Goal: Task Accomplishment & Management: Use online tool/utility

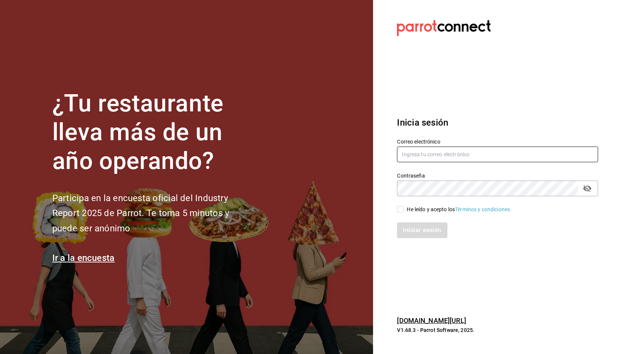
click at [463, 154] on input "text" at bounding box center [497, 154] width 201 height 16
click at [399, 208] on input "He leído y acepto los Términos y condiciones." at bounding box center [400, 209] width 7 height 7
checkbox input "true"
click at [436, 155] on input "text" at bounding box center [497, 154] width 201 height 16
click at [474, 157] on input "animak..stregis@" at bounding box center [497, 154] width 201 height 16
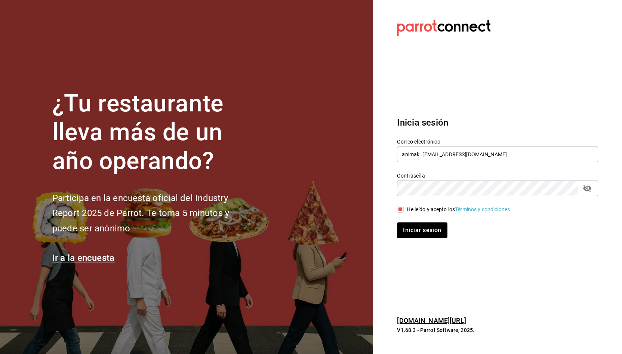
click at [397, 222] on button "Iniciar sesión" at bounding box center [422, 230] width 50 height 16
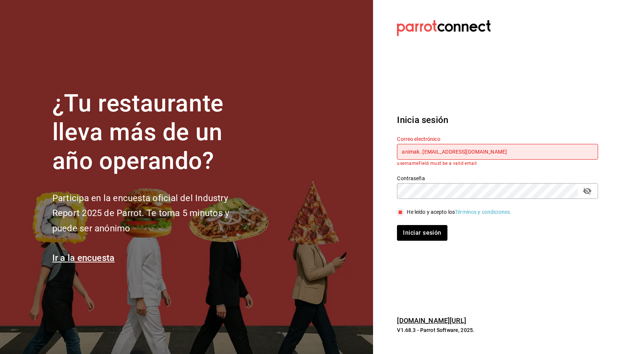
click at [420, 157] on input "animak..stregis@grupocoteno.com" at bounding box center [497, 152] width 201 height 16
click at [419, 152] on input "animak..stregis@grupocoteno.com" at bounding box center [497, 152] width 201 height 16
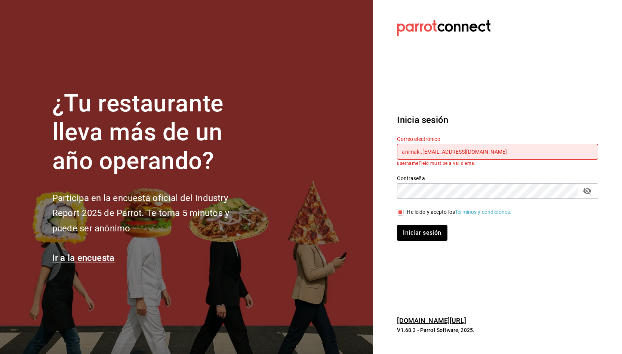
click at [419, 152] on input "animak..stregis@grupocoteno.com" at bounding box center [497, 152] width 201 height 16
click at [420, 152] on input "animak..stregis@grupocoteno.com" at bounding box center [497, 152] width 201 height 16
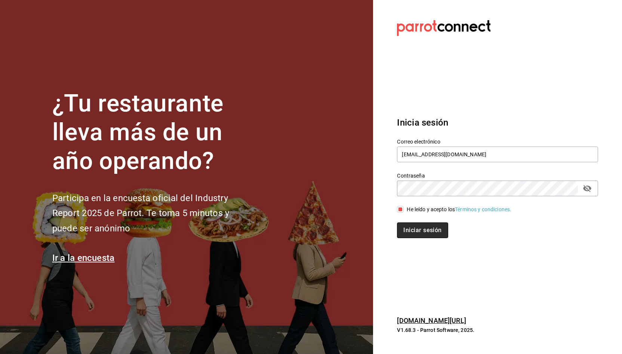
click at [428, 228] on button "Iniciar sesión" at bounding box center [422, 230] width 51 height 16
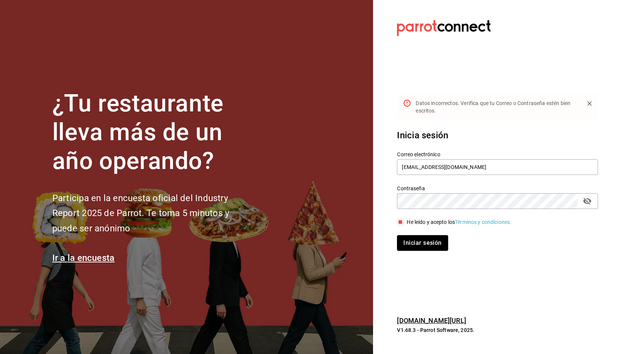
click at [419, 245] on button "Iniciar sesión" at bounding box center [422, 243] width 51 height 16
click at [458, 170] on input "animal.stregis@grupocoteno.com" at bounding box center [497, 167] width 201 height 16
click at [459, 168] on input "animal.stregis@grupocoteno.com" at bounding box center [497, 167] width 201 height 16
type input "animal.stregis@grupocosteno.com"
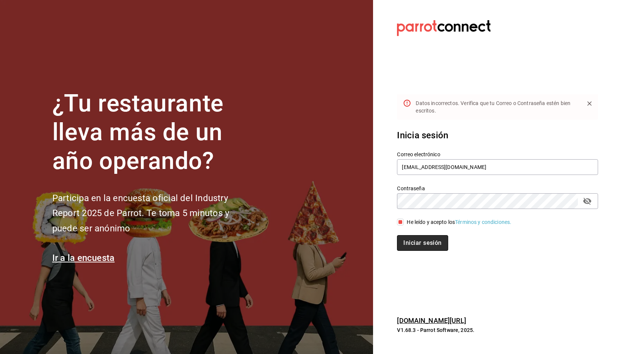
click at [438, 242] on button "Iniciar sesión" at bounding box center [422, 243] width 51 height 16
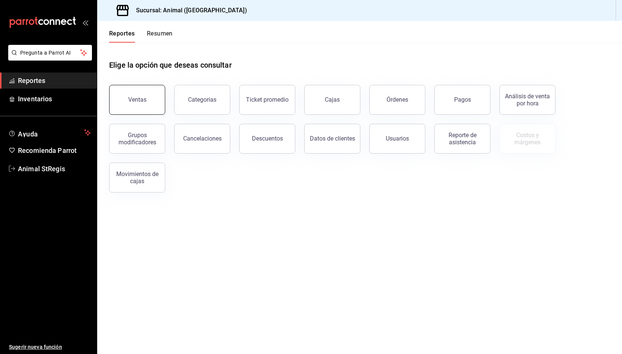
click at [123, 100] on button "Ventas" at bounding box center [137, 100] width 56 height 30
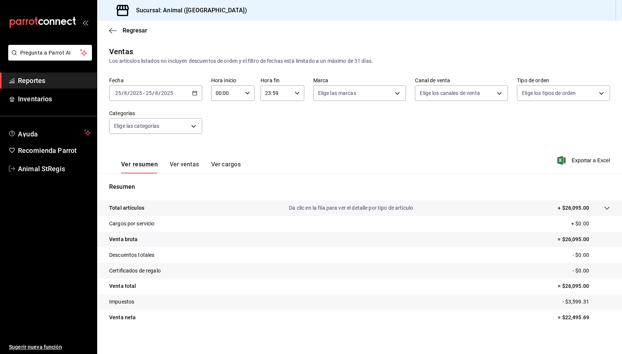
click at [195, 93] on icon "button" at bounding box center [194, 92] width 5 height 5
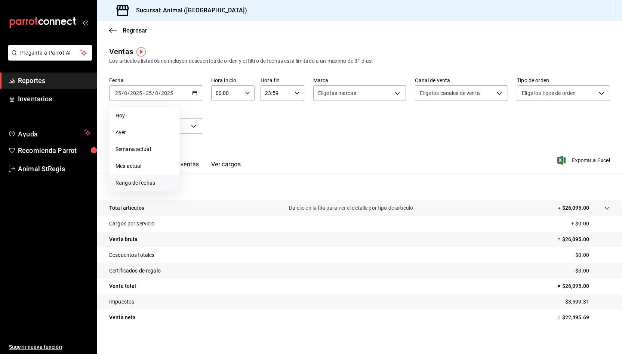
click at [161, 178] on li "Rango de fechas" at bounding box center [144, 182] width 70 height 17
click at [263, 123] on icon "button" at bounding box center [261, 120] width 9 height 9
click at [263, 123] on icon "button" at bounding box center [261, 121] width 9 height 9
click at [263, 123] on icon "button" at bounding box center [261, 120] width 9 height 9
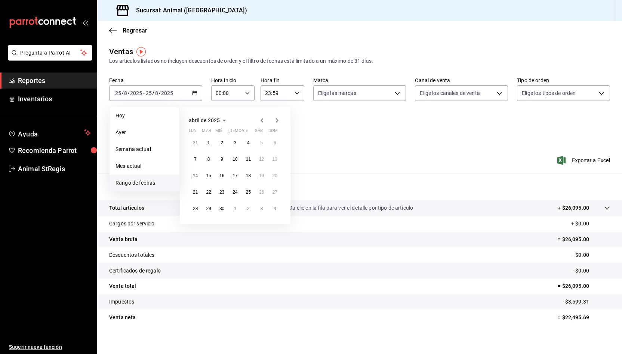
click at [263, 123] on icon "button" at bounding box center [261, 120] width 9 height 9
click at [274, 122] on icon "button" at bounding box center [276, 120] width 9 height 9
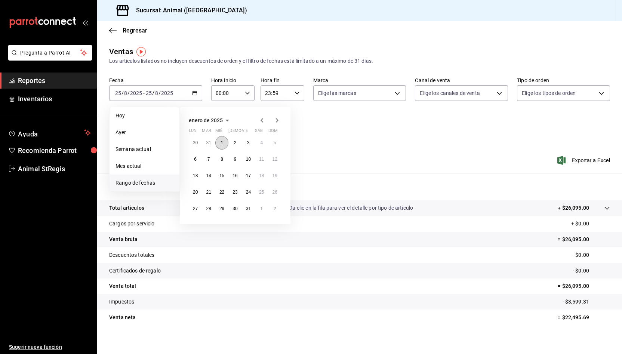
click at [222, 145] on button "1" at bounding box center [221, 142] width 13 height 13
click at [279, 122] on icon "button" at bounding box center [276, 120] width 9 height 9
click at [260, 122] on icon "button" at bounding box center [261, 120] width 9 height 9
click at [248, 208] on abbr "31" at bounding box center [248, 208] width 5 height 5
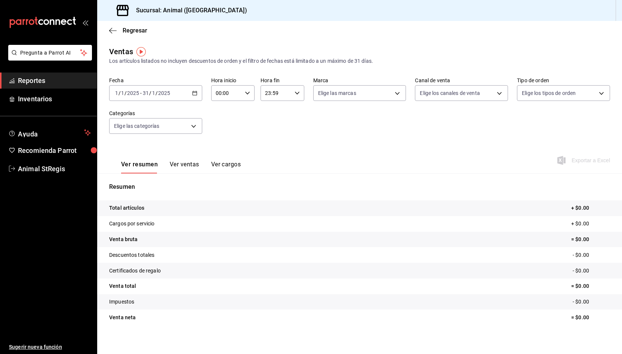
click at [296, 96] on div "23:59 Hora fin" at bounding box center [281, 93] width 43 height 16
click at [291, 117] on button "00" at bounding box center [293, 112] width 19 height 15
click at [272, 131] on button "05" at bounding box center [271, 134] width 19 height 15
type input "05:00"
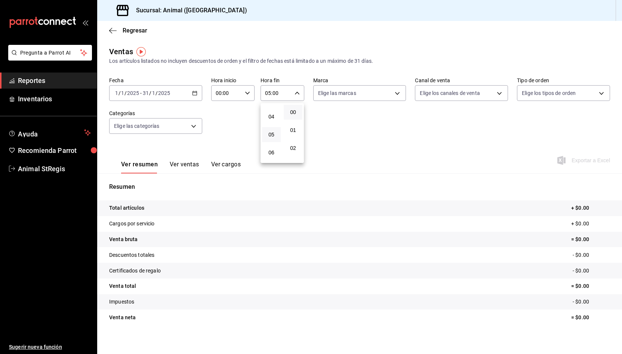
click at [407, 155] on div at bounding box center [311, 177] width 622 height 354
click at [591, 162] on div "Exportar a Excel" at bounding box center [583, 160] width 51 height 9
click at [195, 93] on icon "button" at bounding box center [194, 92] width 5 height 5
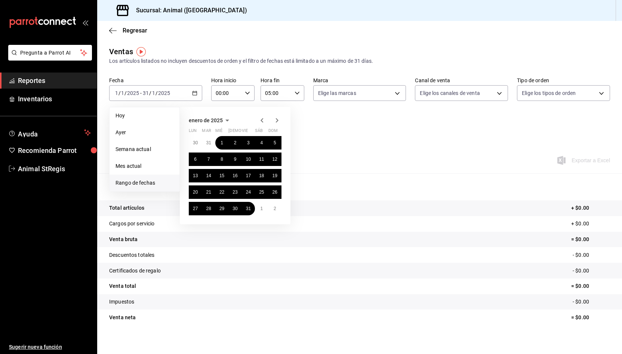
click at [276, 122] on icon "button" at bounding box center [277, 120] width 3 height 4
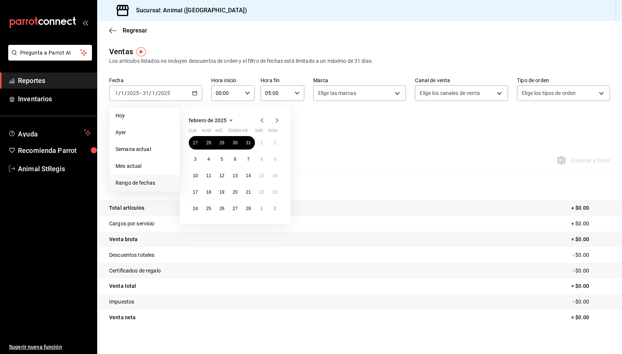
click at [276, 122] on icon "button" at bounding box center [277, 120] width 3 height 4
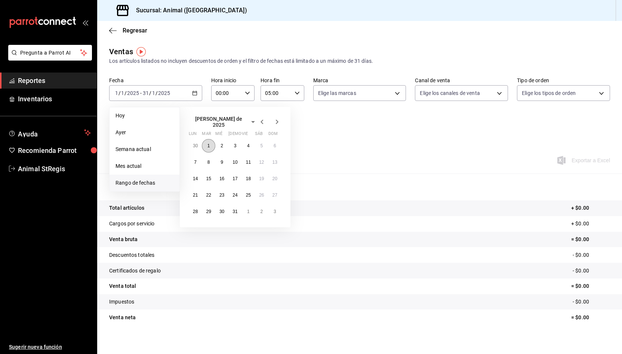
click at [208, 143] on abbr "1" at bounding box center [208, 145] width 3 height 5
click at [233, 209] on abbr "31" at bounding box center [234, 211] width 5 height 5
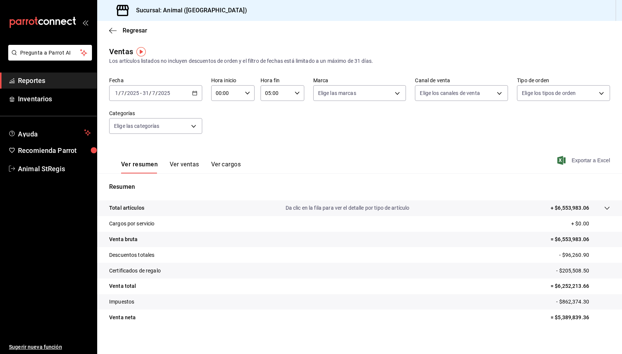
click at [579, 161] on span "Exportar a Excel" at bounding box center [583, 160] width 51 height 9
click at [195, 93] on icon "button" at bounding box center [194, 92] width 5 height 5
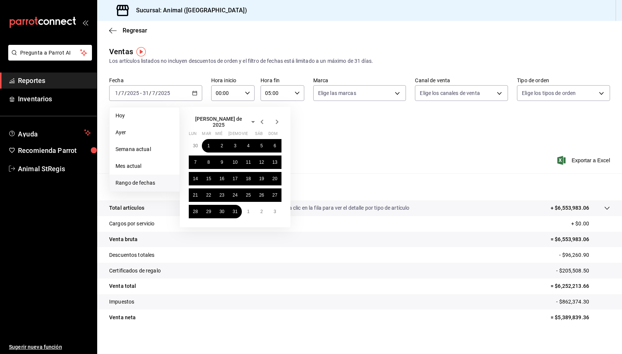
click at [263, 118] on icon "button" at bounding box center [261, 121] width 9 height 9
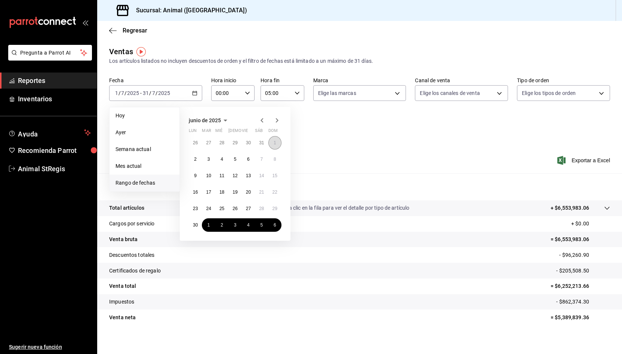
click at [273, 142] on abbr "1" at bounding box center [274, 142] width 3 height 5
click at [206, 225] on button "1" at bounding box center [208, 224] width 13 height 13
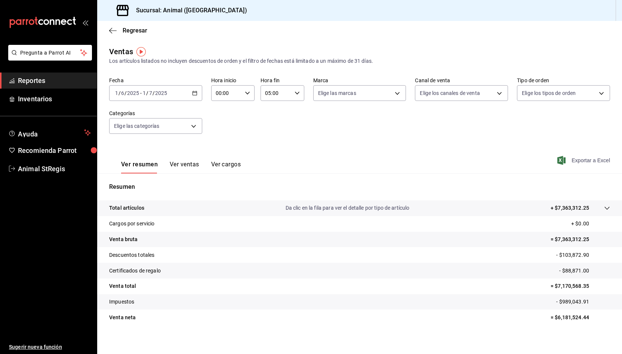
click at [581, 160] on span "Exportar a Excel" at bounding box center [583, 160] width 51 height 9
click at [472, 9] on div "Sucursal: Animal ([GEOGRAPHIC_DATA])" at bounding box center [359, 10] width 524 height 21
drag, startPoint x: 205, startPoint y: 155, endPoint x: 295, endPoint y: 123, distance: 95.1
click at [291, 120] on div "Ventas Los artículos listados no incluyen descuentos de orden y el filtro de fe…" at bounding box center [359, 196] width 524 height 300
click at [110, 38] on div "Regresar" at bounding box center [359, 30] width 524 height 19
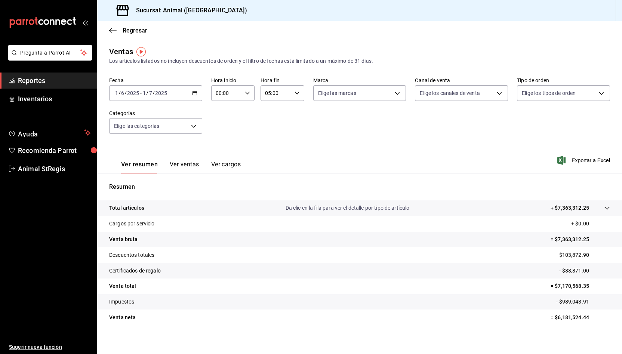
click at [111, 37] on div "Regresar" at bounding box center [359, 30] width 524 height 19
click at [112, 31] on icon "button" at bounding box center [112, 30] width 7 height 7
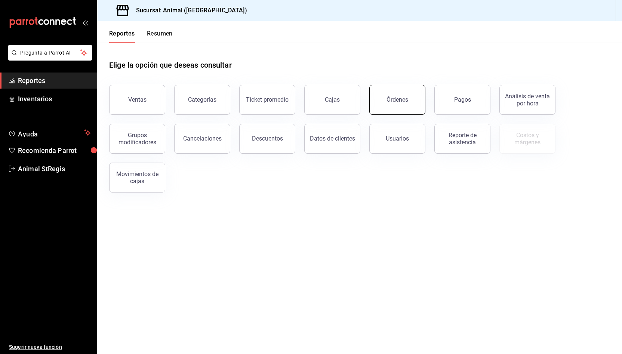
click at [387, 100] on button "Órdenes" at bounding box center [397, 100] width 56 height 30
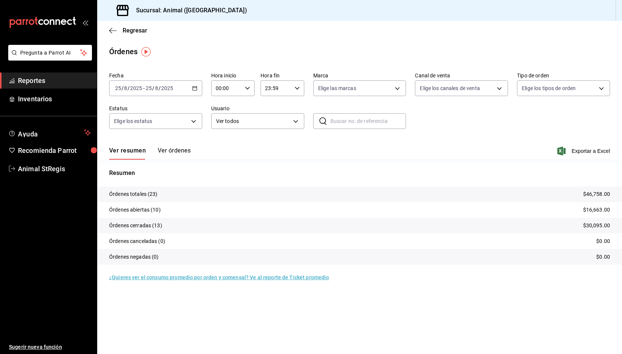
click at [197, 87] on div "[DATE] [DATE] - [DATE] [DATE]" at bounding box center [155, 88] width 93 height 16
click at [154, 195] on span "Rango de fechas" at bounding box center [144, 195] width 58 height 8
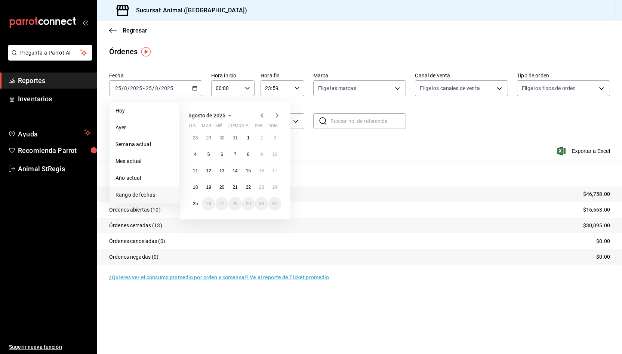
click at [259, 114] on icon "button" at bounding box center [261, 115] width 9 height 9
click at [259, 114] on icon "button" at bounding box center [261, 116] width 9 height 9
click at [272, 140] on button "1" at bounding box center [274, 137] width 13 height 13
click at [196, 219] on abbr "30" at bounding box center [195, 219] width 5 height 5
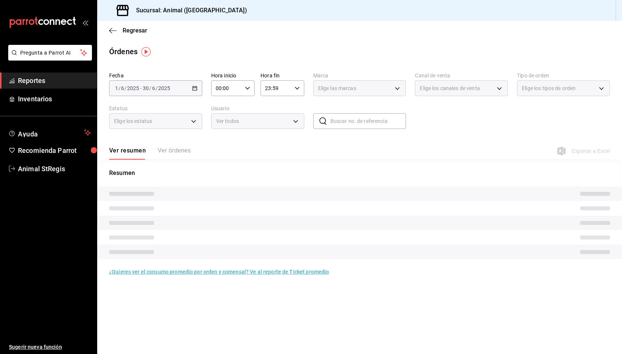
click at [295, 88] on icon "button" at bounding box center [296, 88] width 5 height 5
click at [293, 105] on span "00" at bounding box center [293, 107] width 10 height 6
click at [270, 139] on span "05" at bounding box center [271, 138] width 10 height 6
type input "05:00"
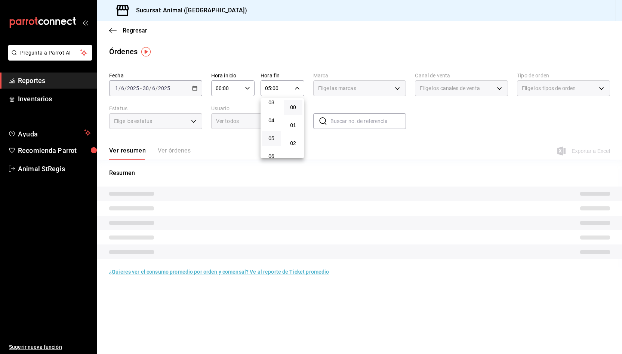
click at [462, 127] on div at bounding box center [311, 177] width 622 height 354
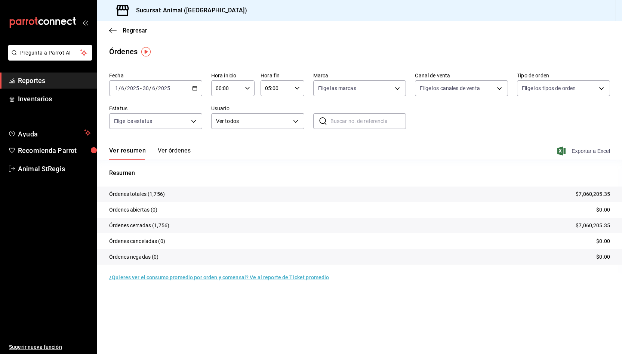
click at [581, 149] on span "Exportar a Excel" at bounding box center [583, 150] width 51 height 9
click at [584, 149] on span "Exportar a Excel" at bounding box center [583, 150] width 51 height 9
click at [605, 41] on main "Regresar Órdenes Fecha [DATE] [DATE] - [DATE] [DATE] Hora inicio 00:00 Hora ini…" at bounding box center [359, 187] width 524 height 333
click at [578, 27] on div "Regresar" at bounding box center [359, 30] width 524 height 19
click at [548, 93] on body "Pregunta a Parrot AI Reportes Inventarios Ayuda Recomienda Parrot Animal StRegi…" at bounding box center [311, 177] width 622 height 354
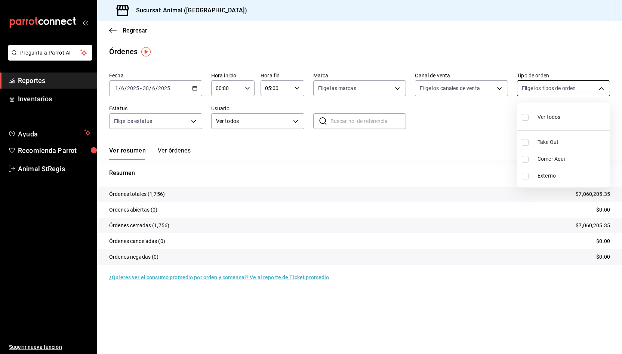
click at [548, 93] on div at bounding box center [311, 177] width 622 height 354
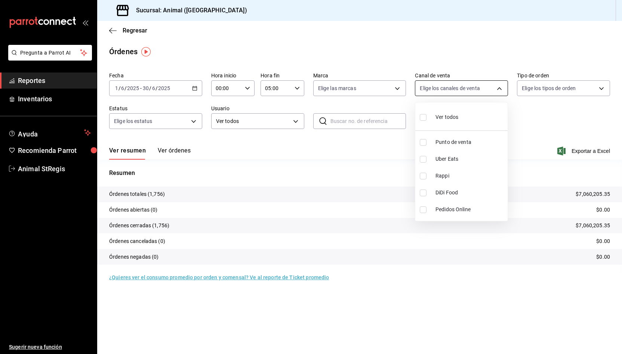
click at [485, 87] on body "Pregunta a Parrot AI Reportes Inventarios Ayuda Recomienda Parrot Animal StRegi…" at bounding box center [311, 177] width 622 height 354
click at [521, 118] on div at bounding box center [311, 177] width 622 height 354
click at [201, 129] on div "Elige los estatus" at bounding box center [155, 121] width 93 height 16
click at [194, 121] on body "Pregunta a Parrot AI Reportes Inventarios Ayuda Recomienda Parrot Animal StRegi…" at bounding box center [311, 177] width 622 height 354
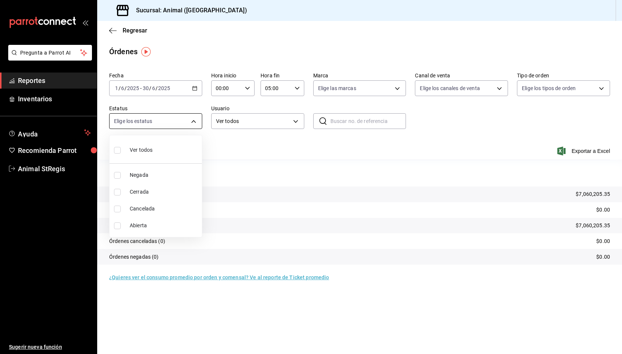
click at [194, 121] on div at bounding box center [311, 177] width 622 height 354
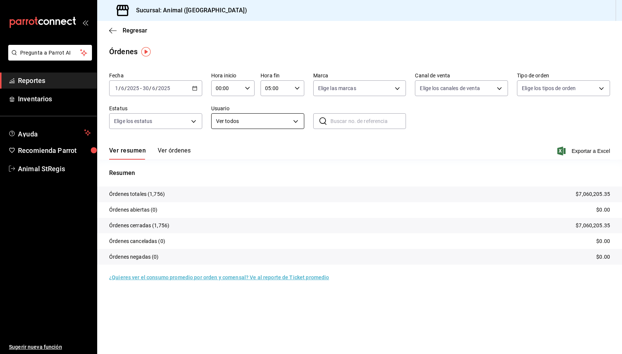
click at [288, 119] on body "Pregunta a Parrot AI Reportes Inventarios Ayuda Recomienda Parrot Animal StRegi…" at bounding box center [311, 177] width 622 height 354
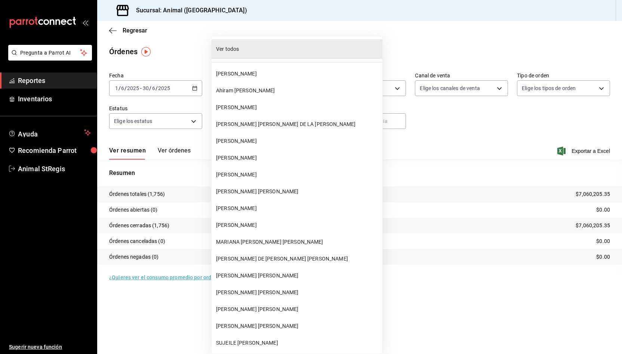
click at [467, 126] on div at bounding box center [311, 177] width 622 height 354
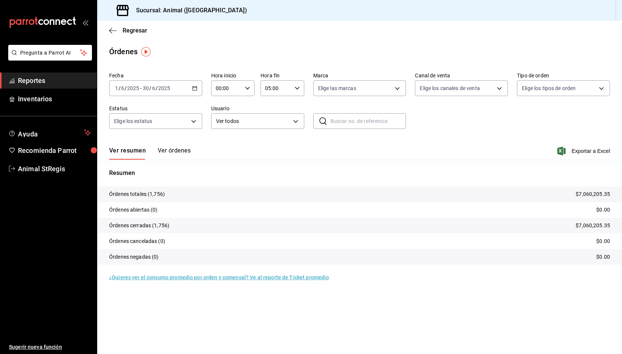
click at [371, 120] on input "text" at bounding box center [368, 121] width 76 height 15
click at [579, 154] on span "Exportar a Excel" at bounding box center [583, 150] width 51 height 9
